Goal: Ask a question

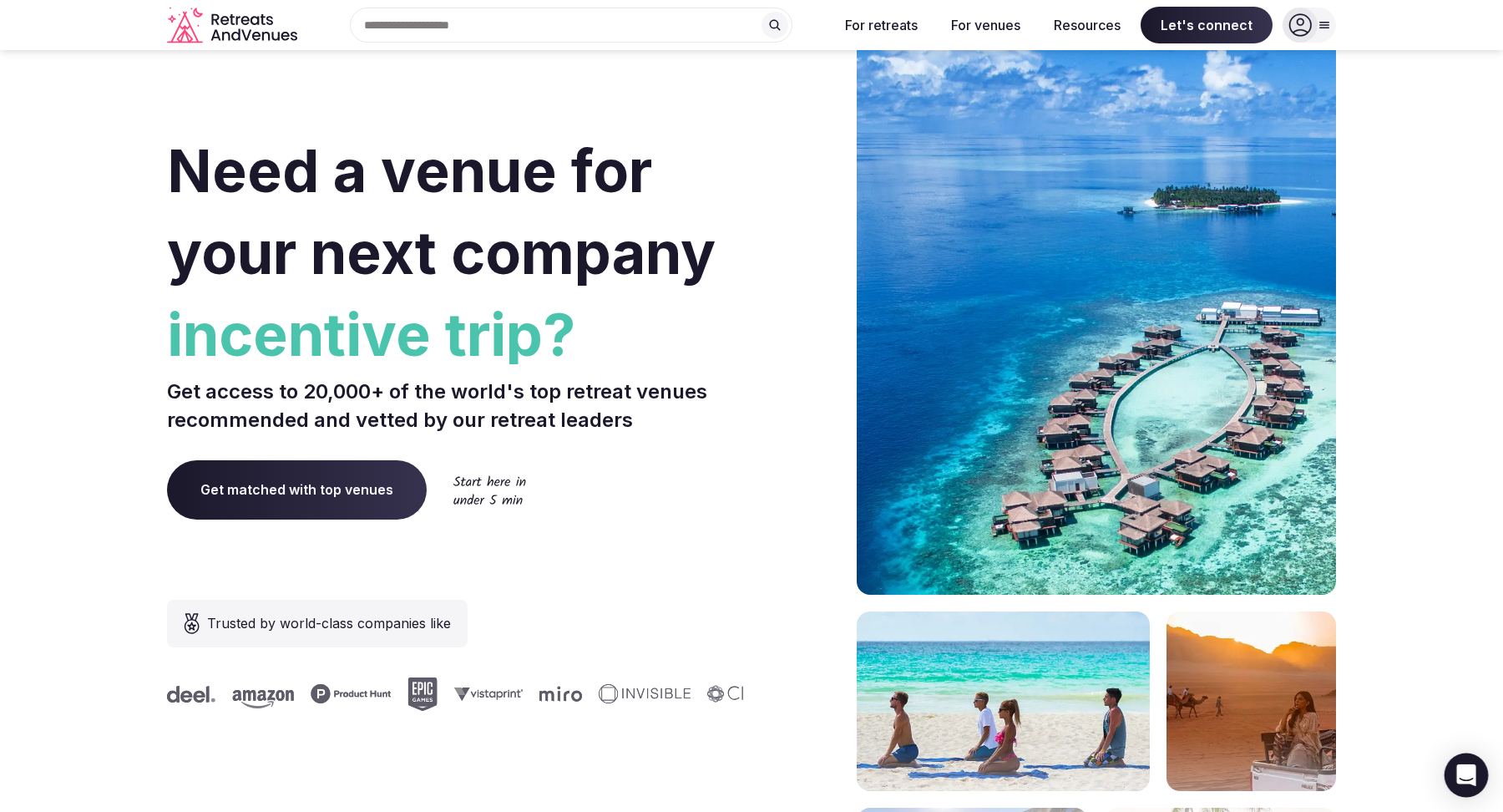
click at [1453, 764] on div "Open Intercom Messenger" at bounding box center [1467, 775] width 44 height 44
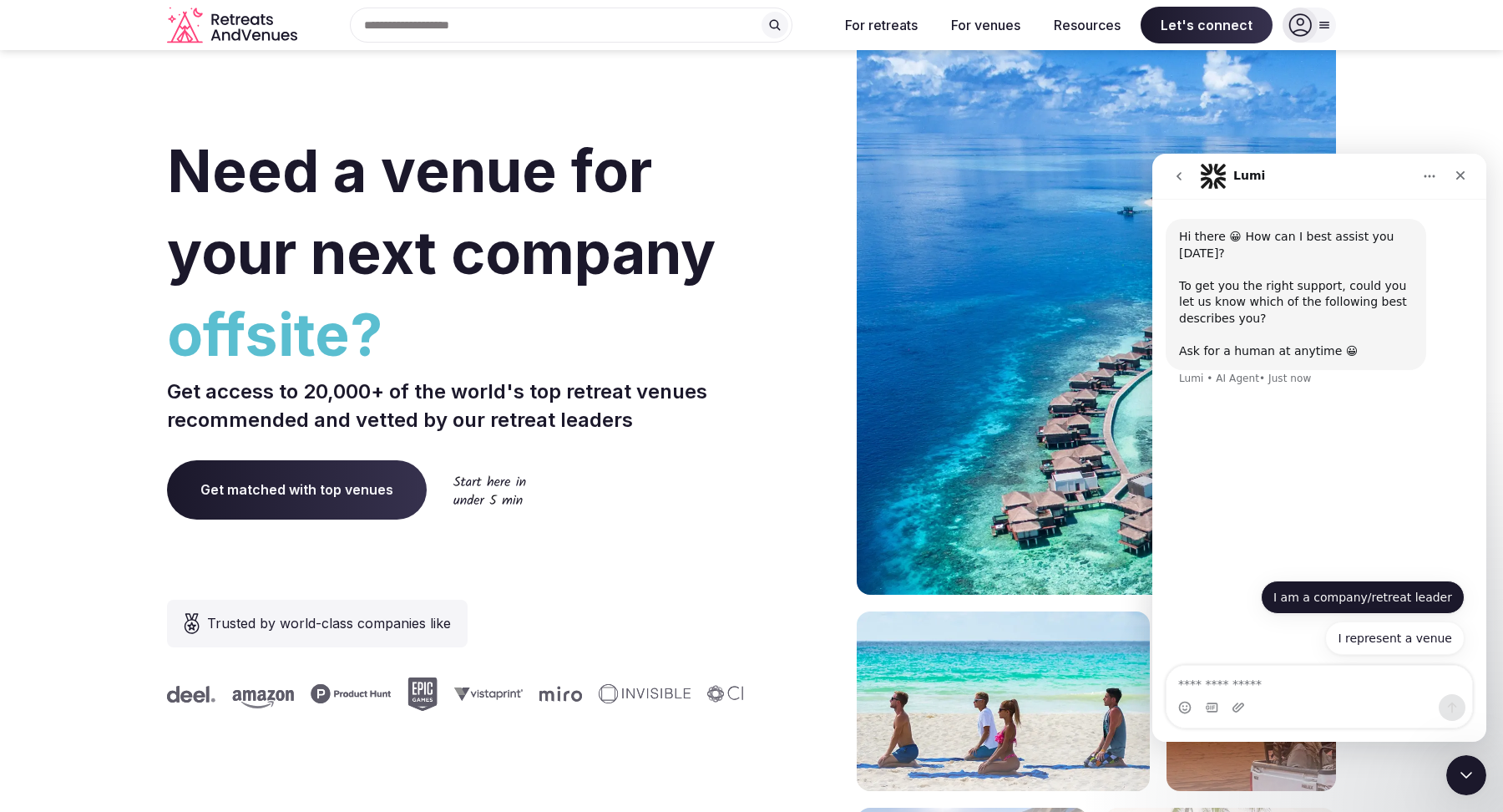
click at [1371, 599] on button "I am a company/retreat leader" at bounding box center [1363, 597] width 204 height 33
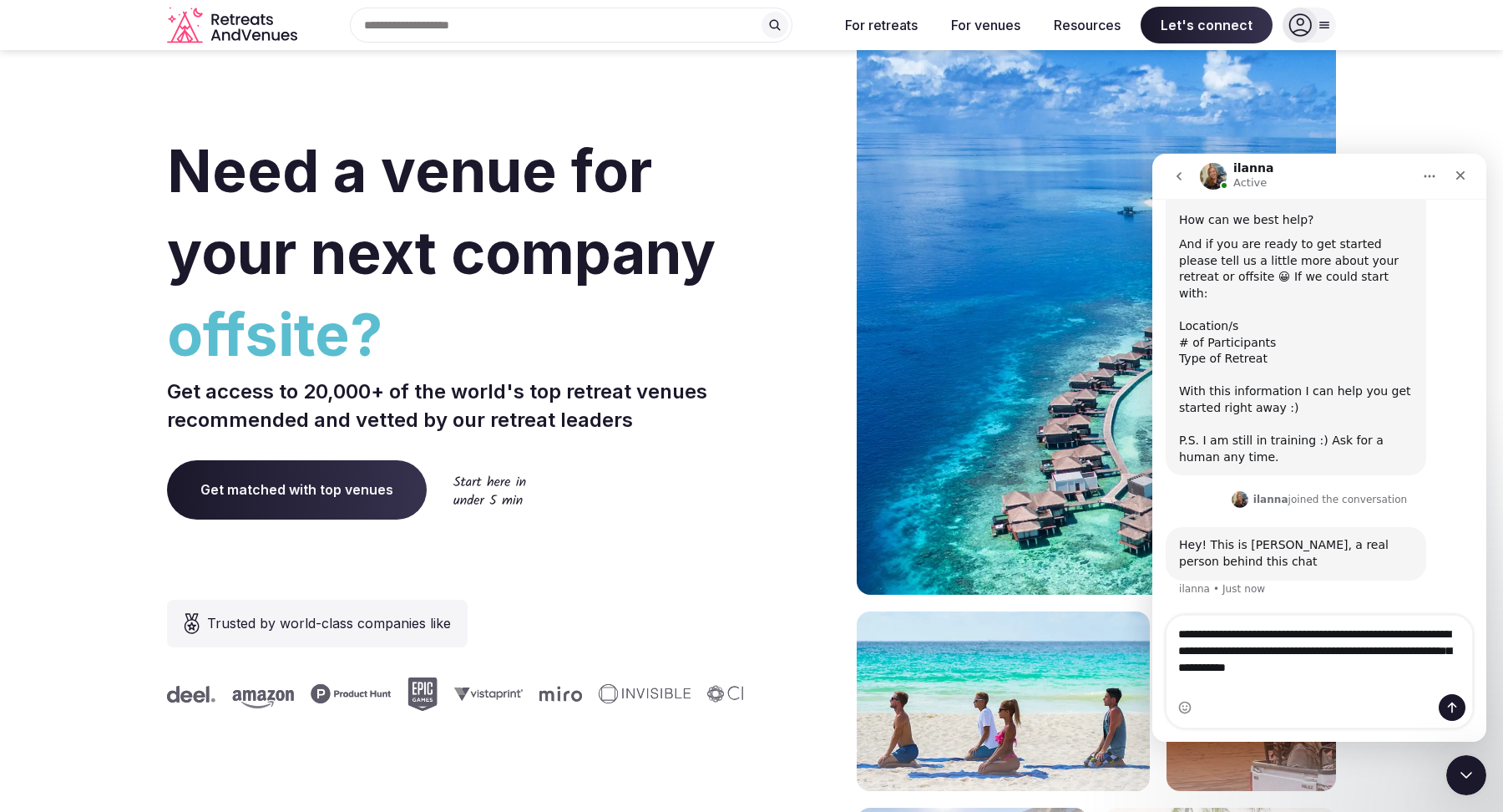
scroll to position [229, 0]
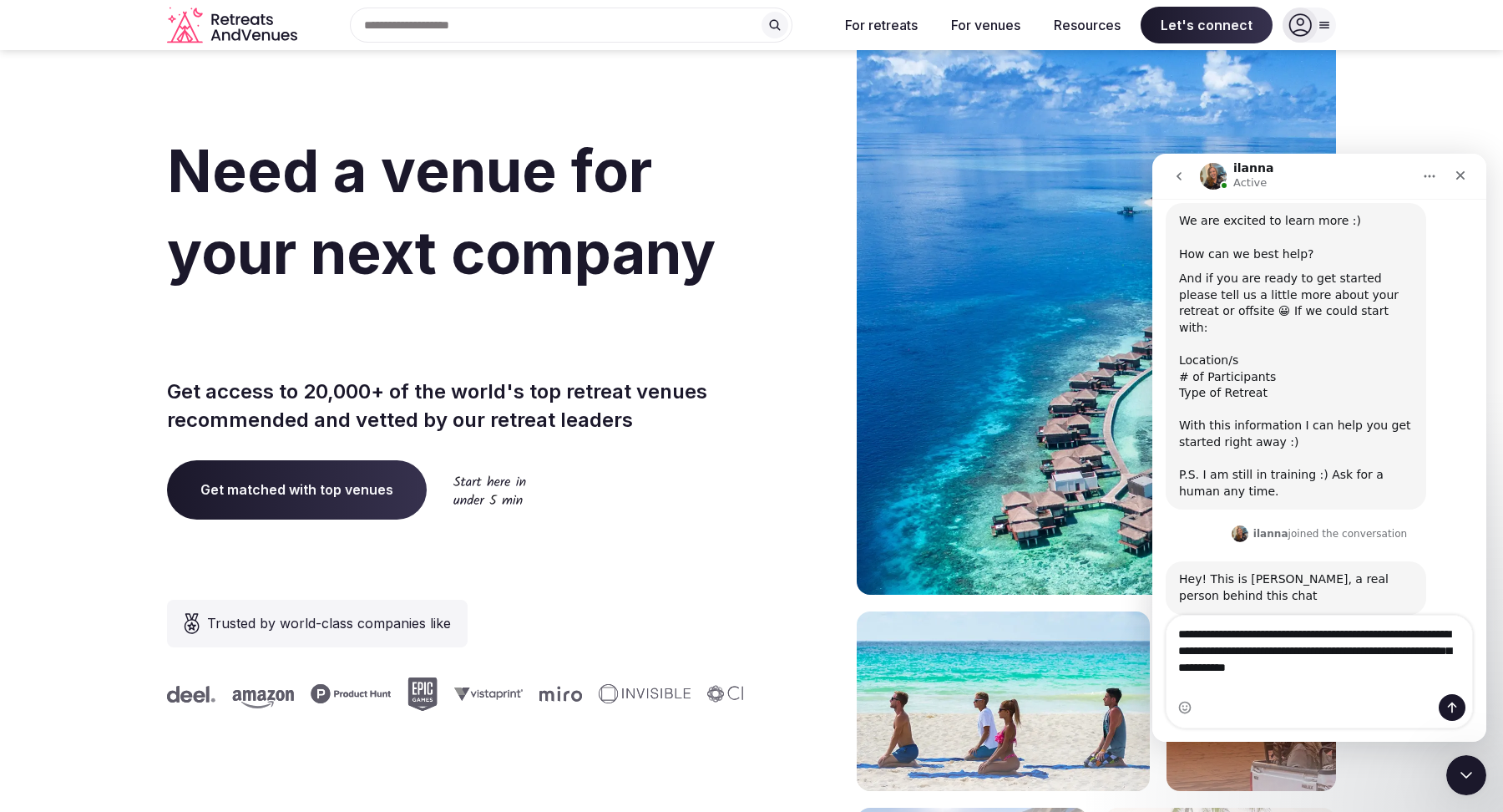
type textarea "**********"
